Goal: Task Accomplishment & Management: Manage account settings

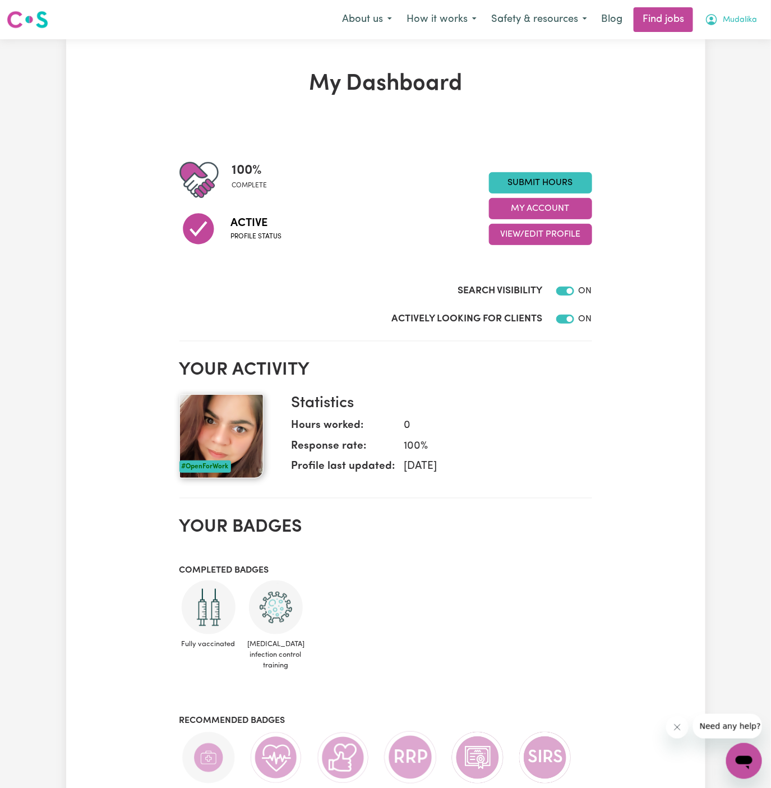
click at [745, 25] on span "Mudalika" at bounding box center [740, 20] width 34 height 12
click at [745, 50] on link "My Account" at bounding box center [719, 43] width 89 height 21
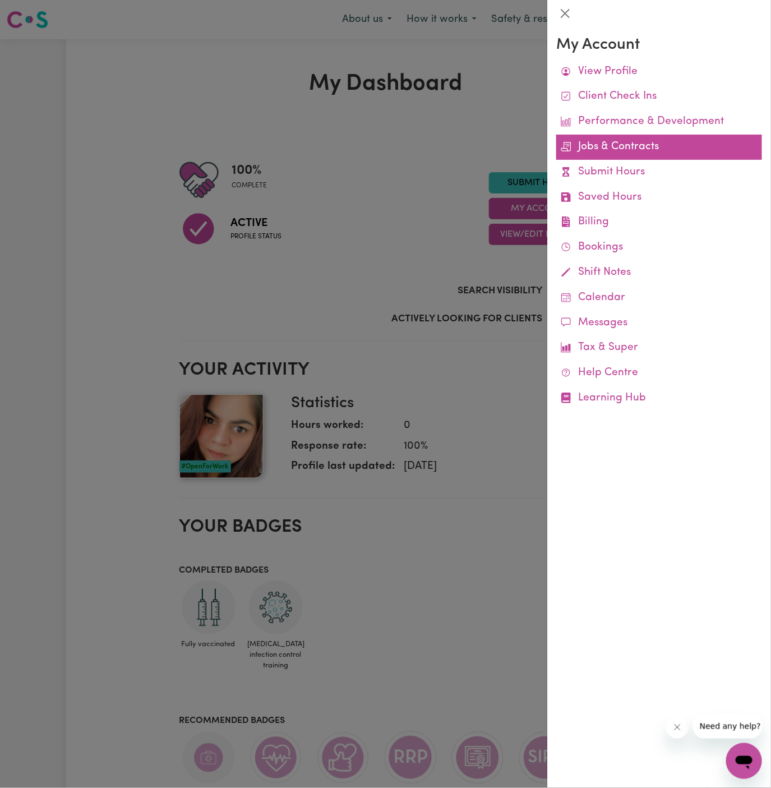
click at [630, 142] on link "Jobs & Contracts" at bounding box center [659, 147] width 206 height 25
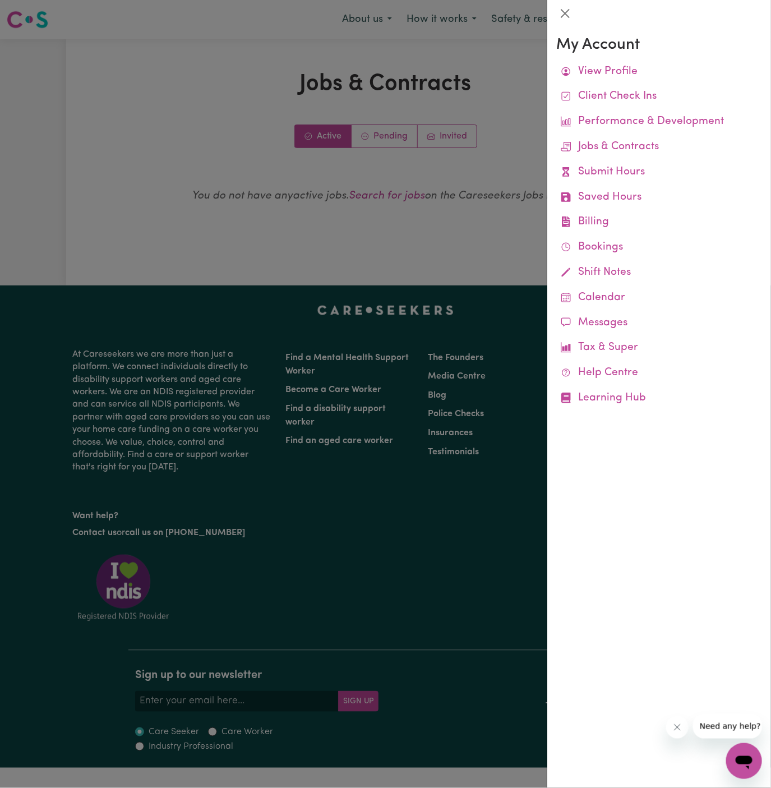
click at [380, 143] on div at bounding box center [385, 394] width 771 height 788
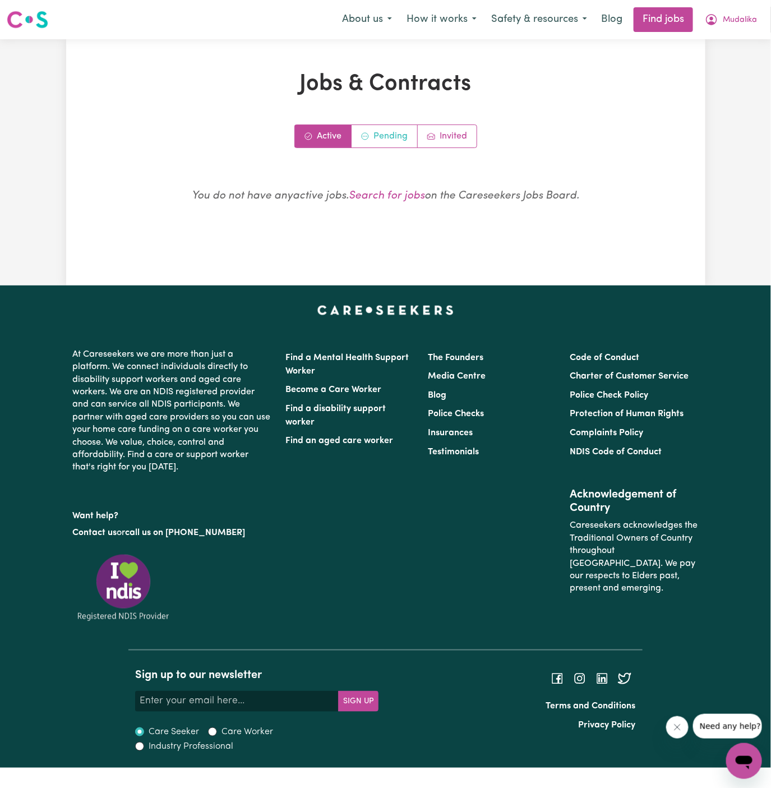
click at [390, 142] on link "Pending" at bounding box center [385, 136] width 66 height 22
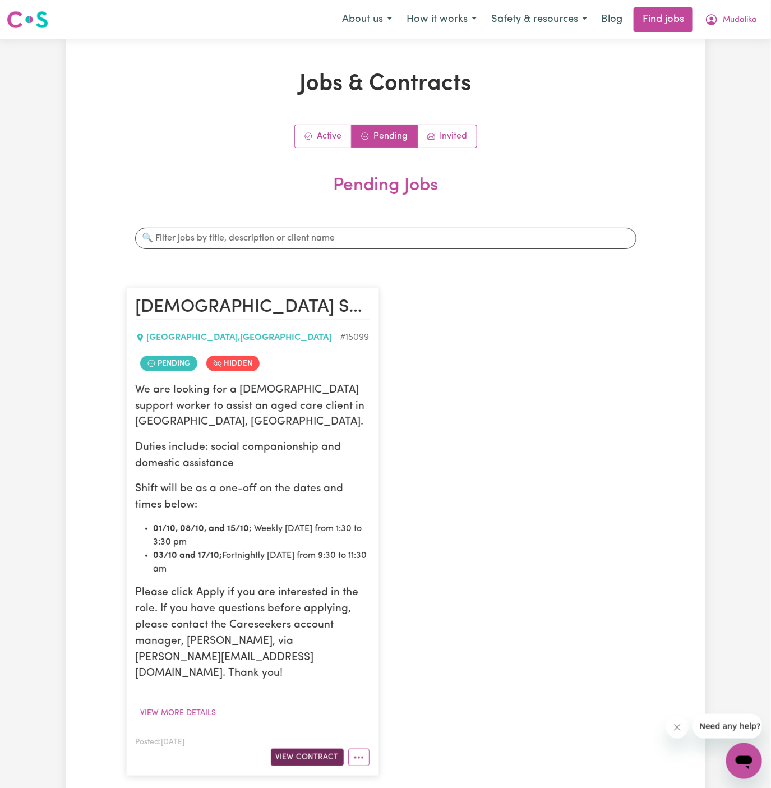
click at [312, 749] on button "View Contract" at bounding box center [307, 757] width 73 height 17
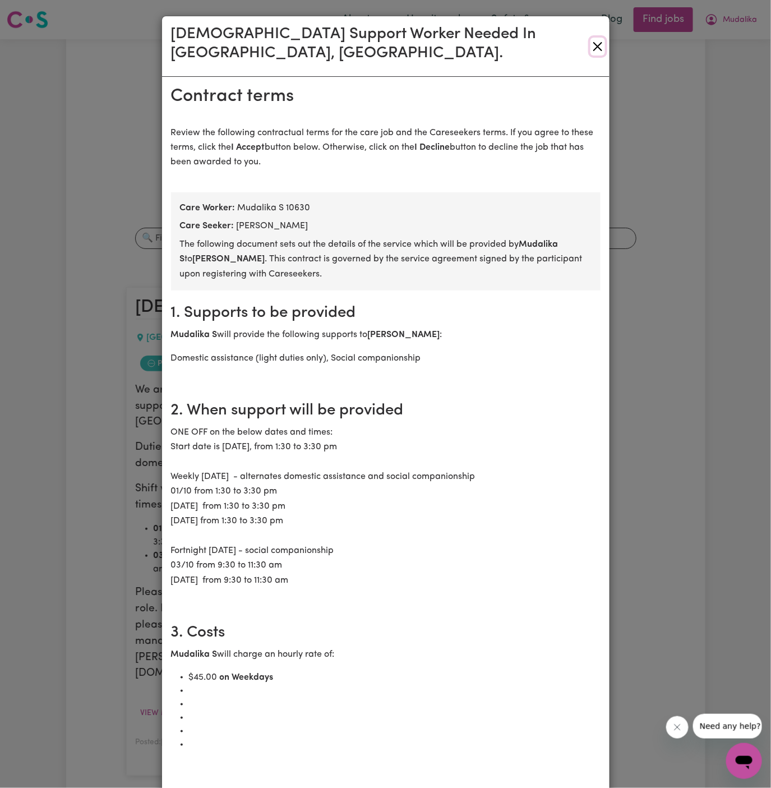
click at [594, 38] on button "Close" at bounding box center [597, 47] width 15 height 18
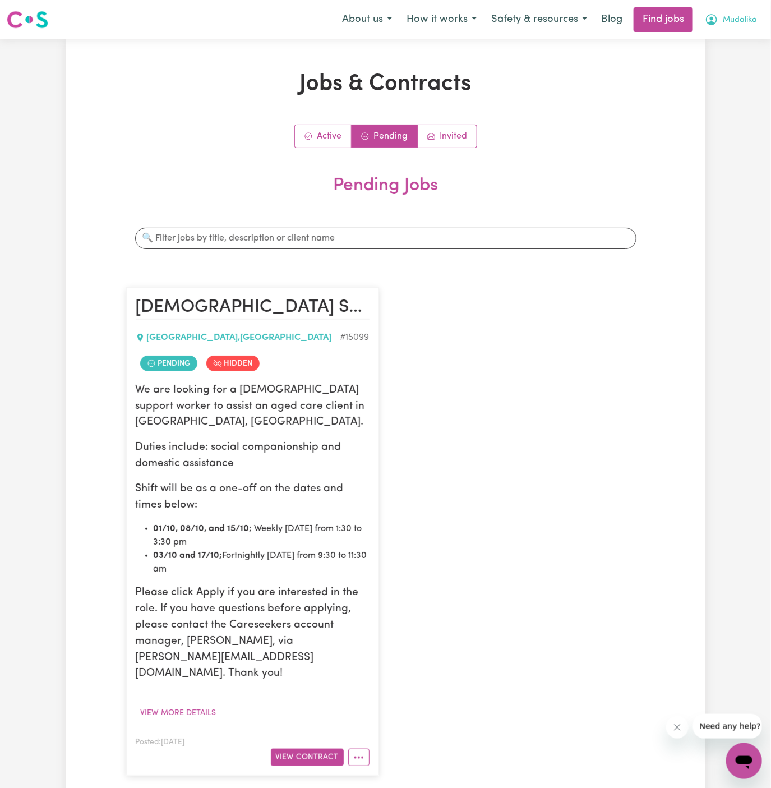
click at [735, 22] on span "Mudalika" at bounding box center [740, 20] width 34 height 12
click at [730, 60] on link "My Dashboard" at bounding box center [719, 64] width 89 height 21
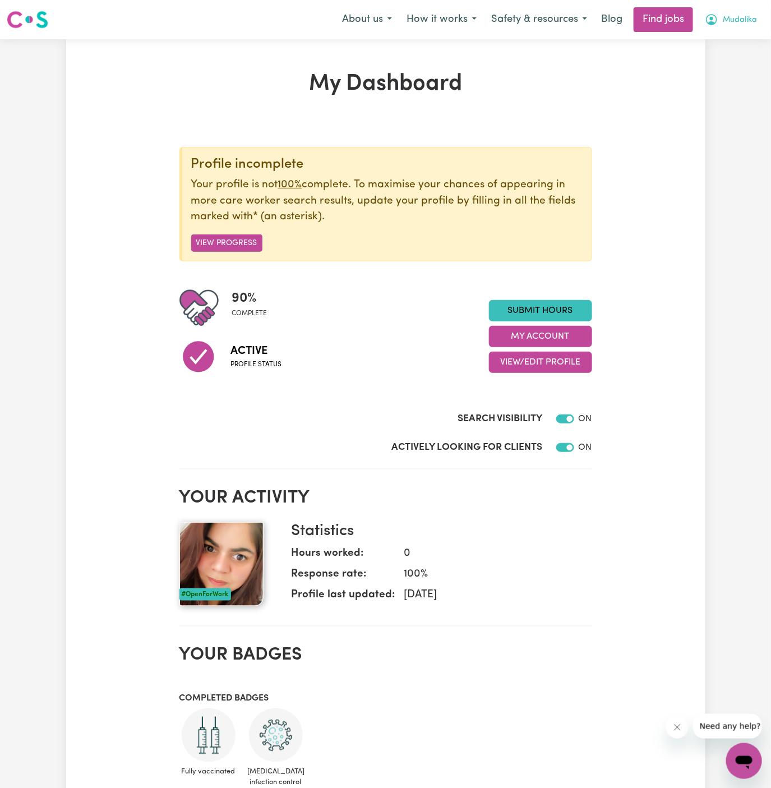
click at [742, 17] on span "Mudalika" at bounding box center [740, 20] width 34 height 12
click at [726, 79] on link "Logout" at bounding box center [719, 85] width 89 height 21
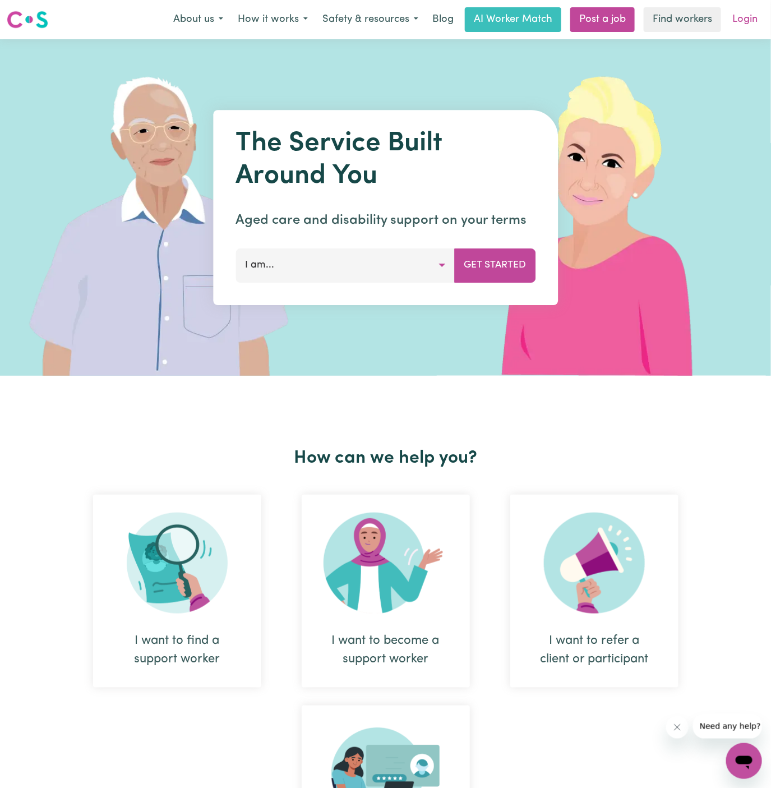
click at [747, 20] on link "Login" at bounding box center [745, 19] width 39 height 25
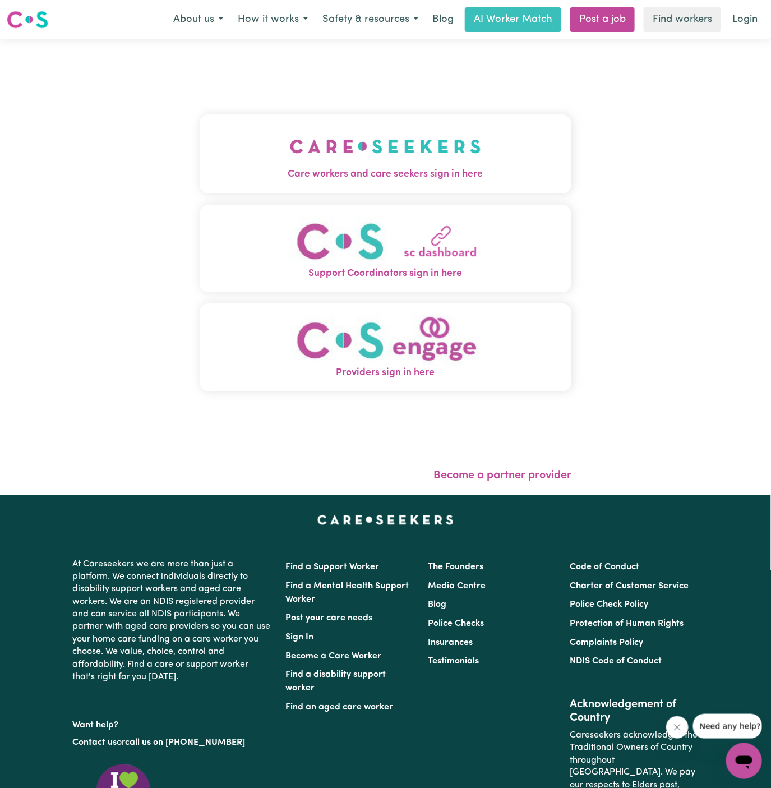
click at [412, 126] on img "Care workers and care seekers sign in here" at bounding box center [385, 146] width 191 height 41
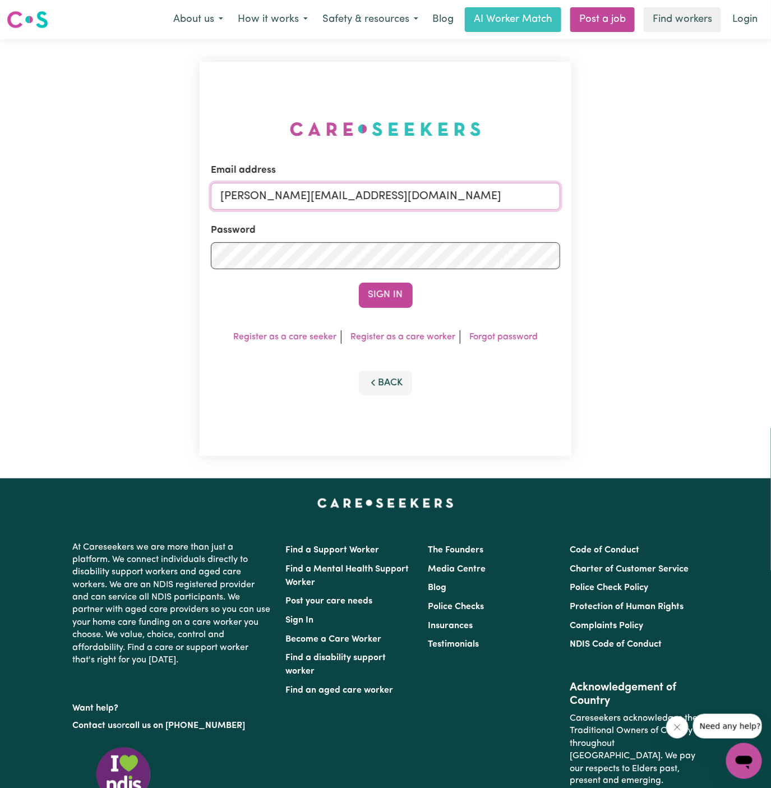
click at [433, 194] on input "[PERSON_NAME][EMAIL_ADDRESS][DOMAIN_NAME]" at bounding box center [386, 196] width 350 height 27
drag, startPoint x: 281, startPoint y: 193, endPoint x: 635, endPoint y: 210, distance: 354.2
click at [635, 210] on div "Email address [EMAIL_ADDRESS][DOMAIN_NAME] Password Sign In Register as a care …" at bounding box center [385, 258] width 771 height 439
type input "superuser~[EMAIL_ADDRESS][DOMAIN_NAME]"
click at [359, 283] on button "Sign In" at bounding box center [386, 295] width 54 height 25
